Goal: Information Seeking & Learning: Learn about a topic

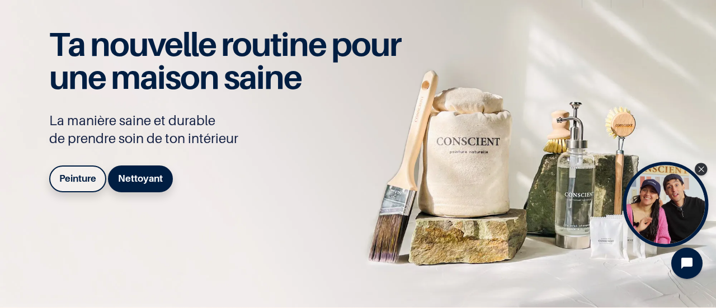
click at [670, 196] on div "Open Tolstoy widget" at bounding box center [666, 205] width 86 height 86
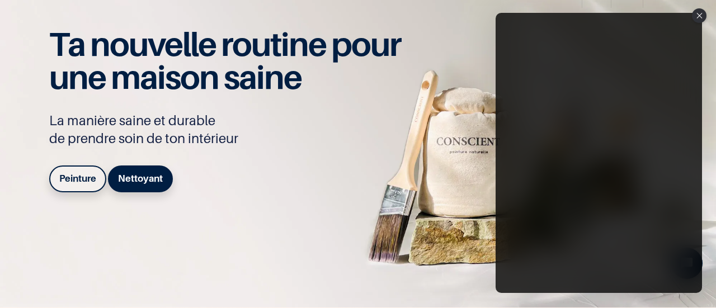
click at [372, 143] on p "La manière saine et durable de prendre soin de ton intérieur" at bounding box center [231, 130] width 364 height 36
click at [699, 15] on icon "Close" at bounding box center [699, 16] width 6 height 6
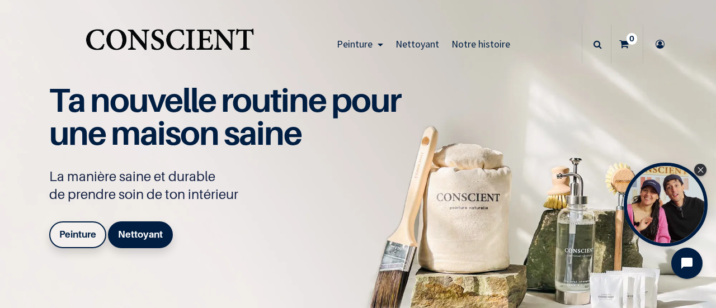
click at [454, 43] on span "Notre histoire" at bounding box center [480, 43] width 59 height 13
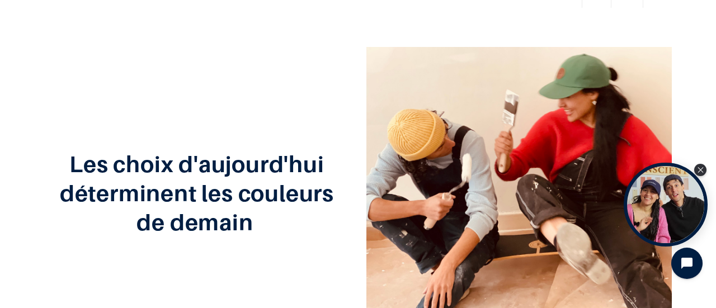
scroll to position [112, 0]
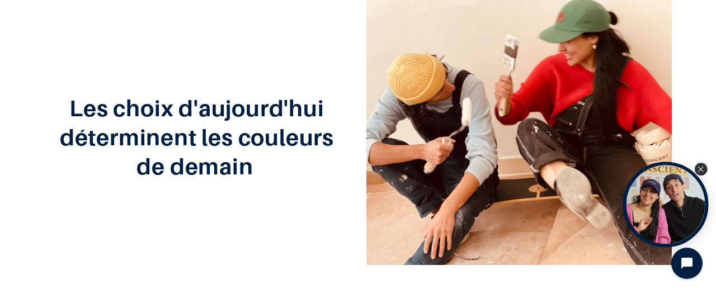
click at [700, 167] on icon "Close Tolstoy widget" at bounding box center [701, 170] width 6 height 6
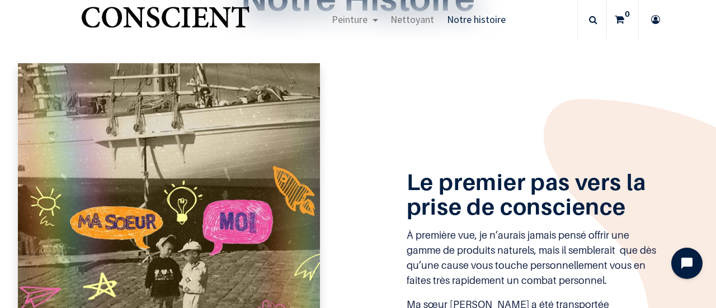
scroll to position [559, 0]
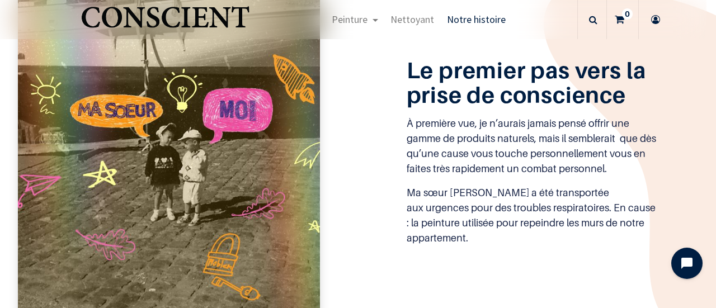
drag, startPoint x: 643, startPoint y: 181, endPoint x: 612, endPoint y: 239, distance: 66.6
click at [612, 239] on div "Le premier pas vers la prise de conscience À première vue, je n’aurais jamais p…" at bounding box center [358, 145] width 695 height 389
click at [583, 233] on p "Ma sœur jumelle a été transportée aux urgences pour des troubles respiratoires.…" at bounding box center [532, 215] width 251 height 60
click at [590, 212] on p "Ma sœur jumelle a été transportée aux urgences pour des troubles respiratoires.…" at bounding box center [532, 215] width 251 height 60
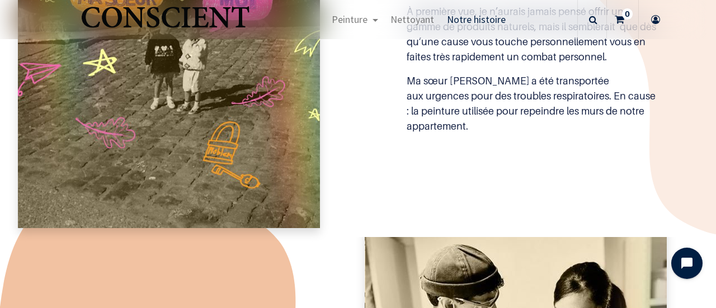
scroll to position [615, 0]
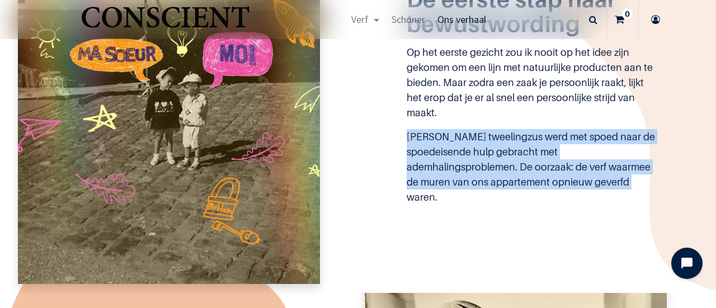
drag, startPoint x: 403, startPoint y: 131, endPoint x: 648, endPoint y: 216, distance: 258.8
click at [648, 216] on div "De eerste stap naar bewustwording Op het eerste gezicht zou ik nooit op het ide…" at bounding box center [358, 89] width 695 height 389
click at [396, 156] on div "De eerste stap naar bewustwording Op het eerste gezicht zou ik nooit op het ide…" at bounding box center [532, 89] width 272 height 229
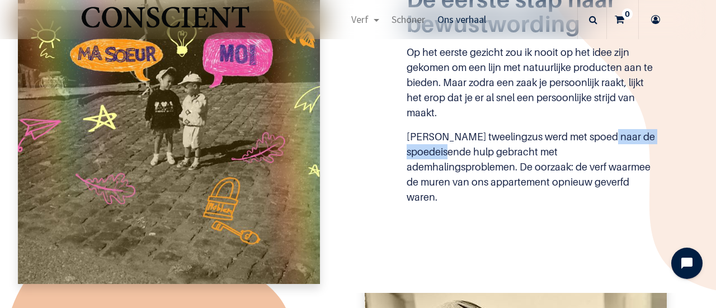
drag, startPoint x: 397, startPoint y: 146, endPoint x: 487, endPoint y: 153, distance: 89.8
click at [487, 153] on div "De eerste stap naar bewustwording Op het eerste gezicht zou ik nooit op het ide…" at bounding box center [532, 89] width 272 height 229
copy font "spoedeisende hulp"
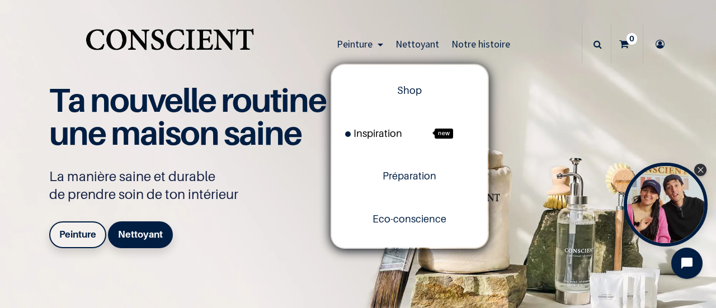
click at [377, 133] on span "Inspiration" at bounding box center [373, 134] width 57 height 12
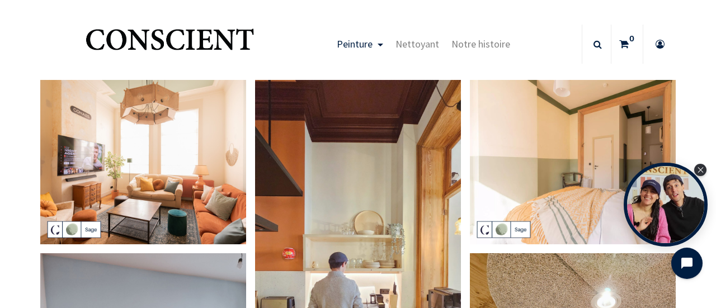
scroll to position [56, 0]
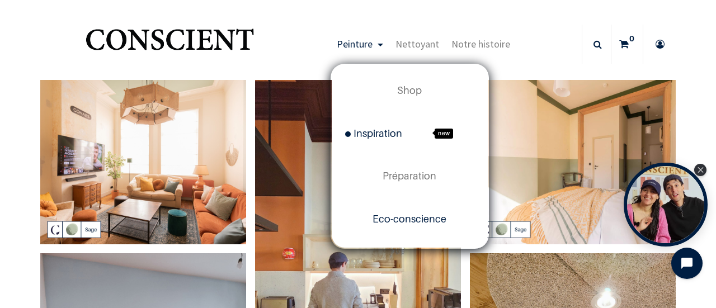
click at [404, 219] on span "Eco-conscience" at bounding box center [410, 219] width 74 height 12
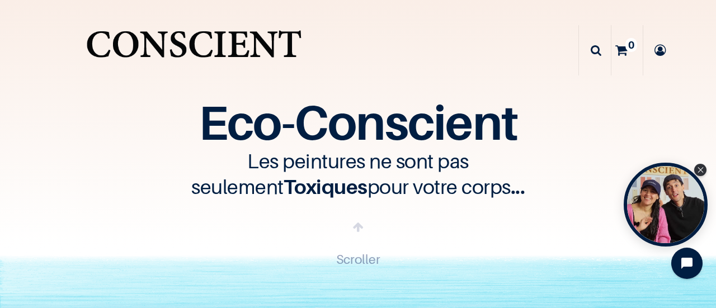
drag, startPoint x: 0, startPoint y: 0, endPoint x: 108, endPoint y: 76, distance: 131.8
click at [107, 76] on img "Logo of Conscient" at bounding box center [193, 50] width 221 height 56
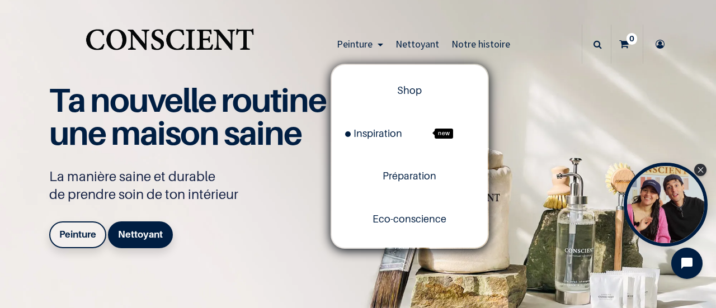
click at [365, 44] on span "Peinture" at bounding box center [355, 43] width 36 height 13
click at [399, 216] on span "Eco-conscience" at bounding box center [410, 219] width 74 height 12
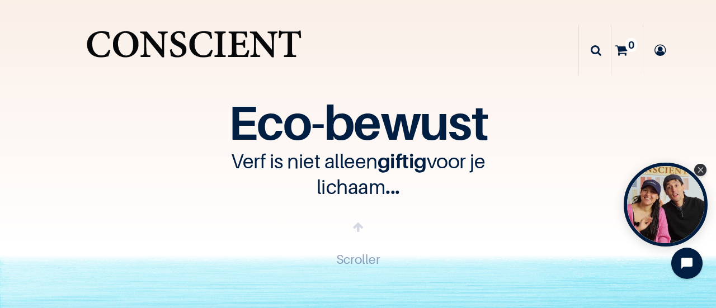
click at [505, 101] on div "Eco-bewust Verf is niet alleen giftig voor je lichaam ... Scroller" at bounding box center [358, 123] width 716 height 247
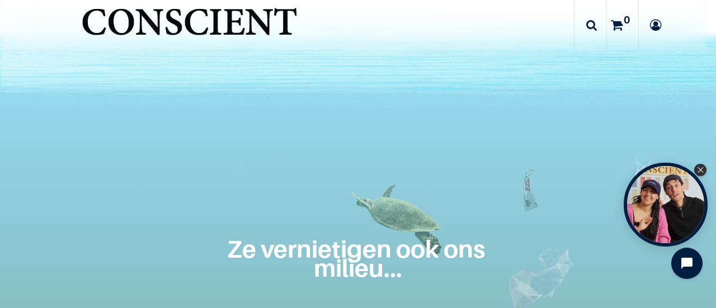
scroll to position [280, 0]
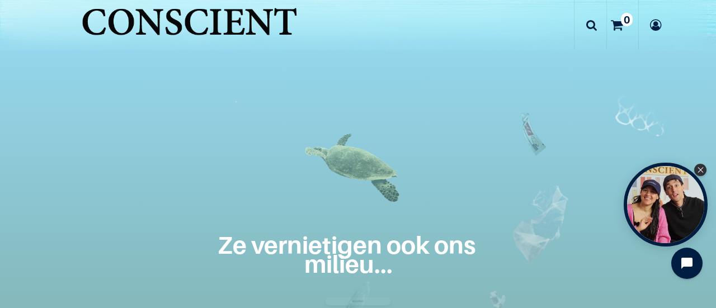
drag, startPoint x: 223, startPoint y: 240, endPoint x: 379, endPoint y: 251, distance: 157.0
click at [379, 251] on div "Ze vernietigen ook ons ​​milieu..." at bounding box center [358, 209] width 664 height 215
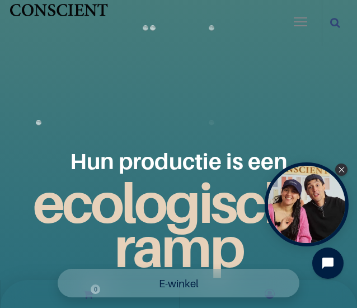
scroll to position [1790, 0]
